Goal: Information Seeking & Learning: Learn about a topic

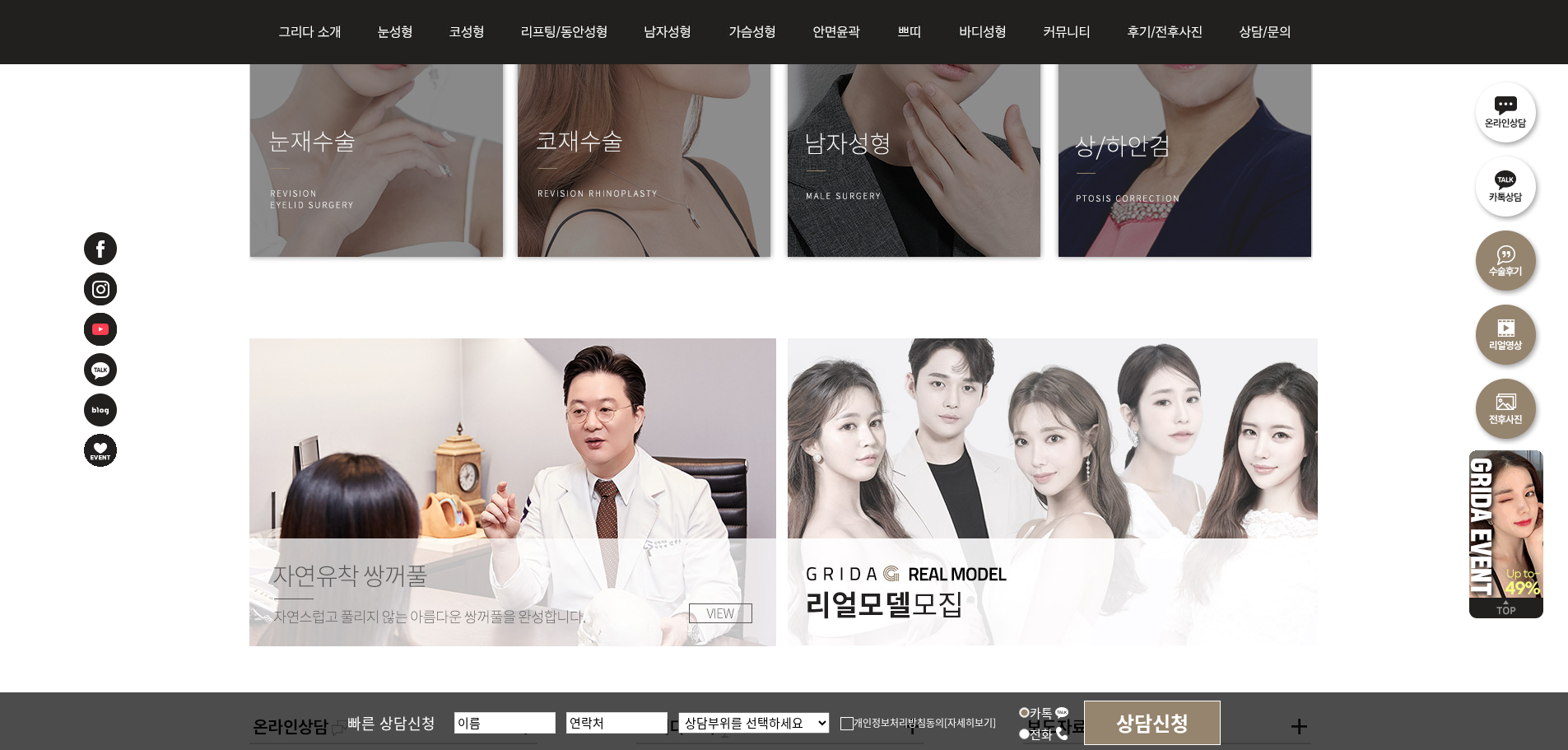
scroll to position [3046, 0]
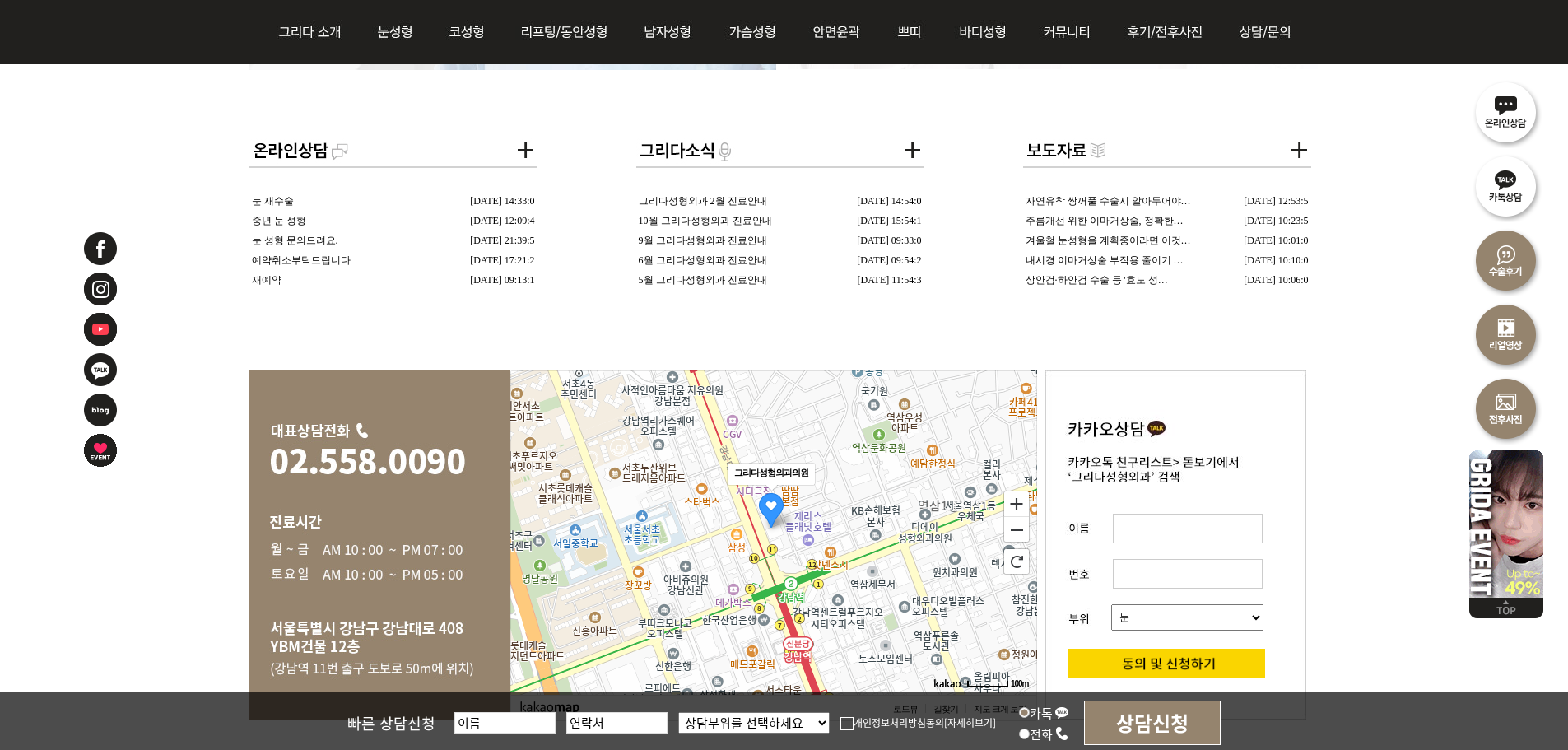
click at [265, 200] on link "눈 재수술" at bounding box center [273, 200] width 42 height 11
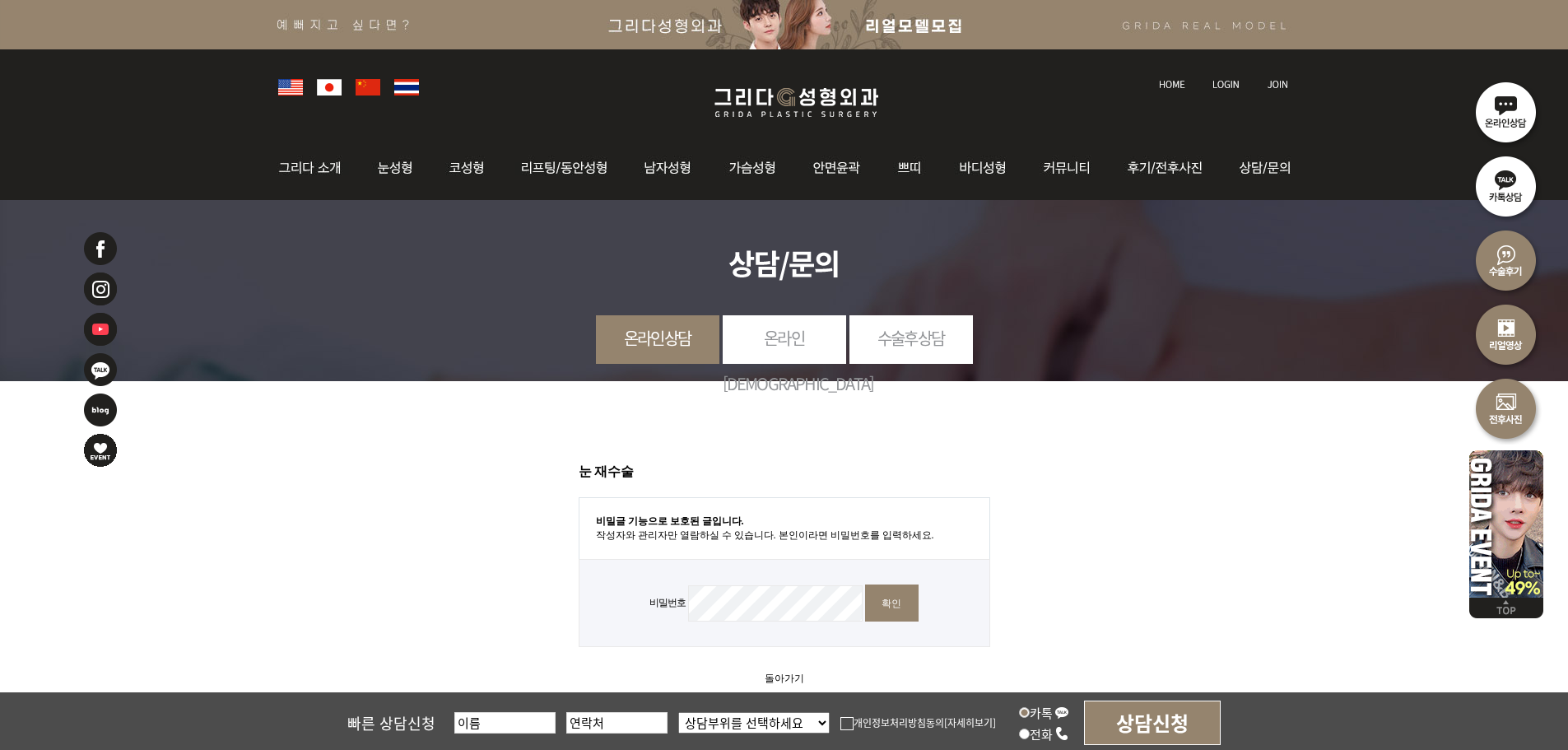
click at [659, 352] on link "온라인상담" at bounding box center [657, 338] width 123 height 46
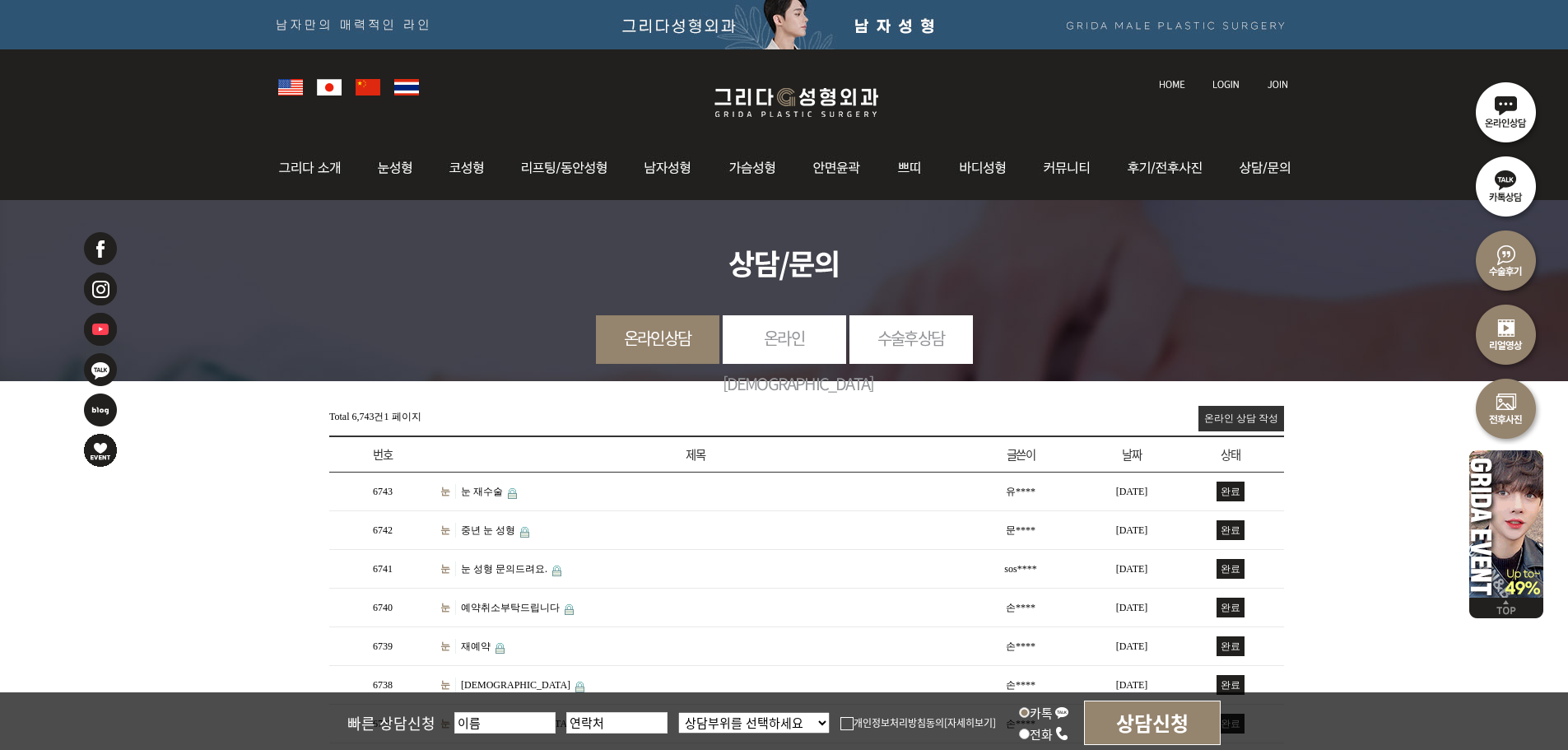
click at [1492, 507] on img at bounding box center [1506, 521] width 74 height 153
